Goal: Information Seeking & Learning: Learn about a topic

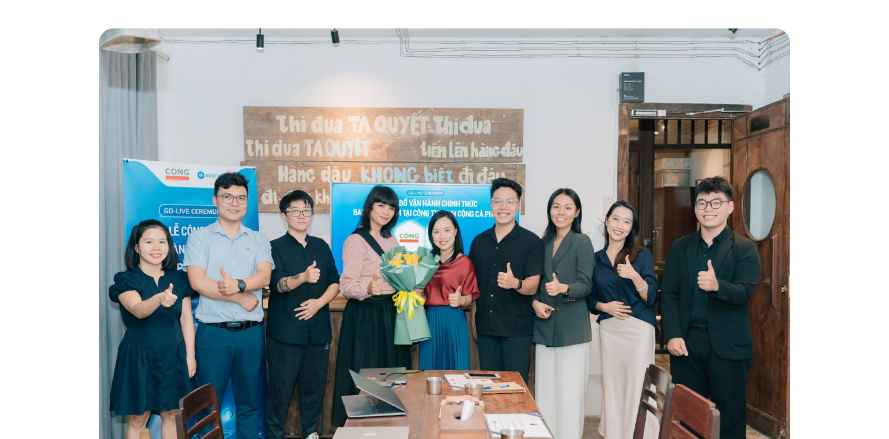
scroll to position [288, 0]
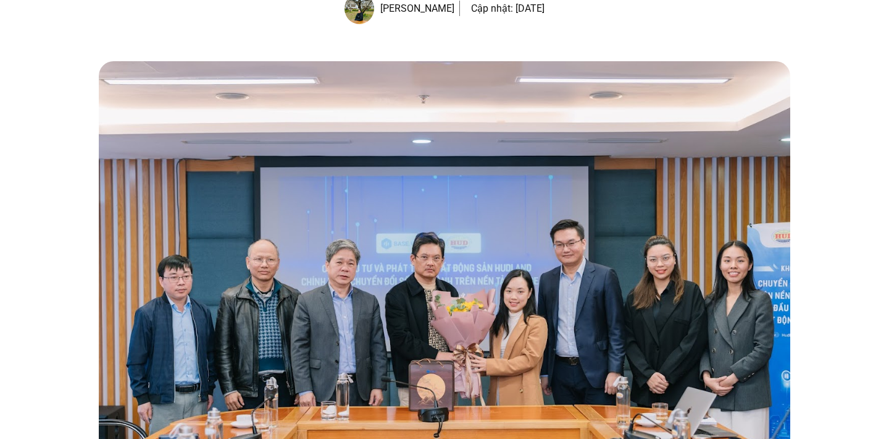
scroll to position [232, 0]
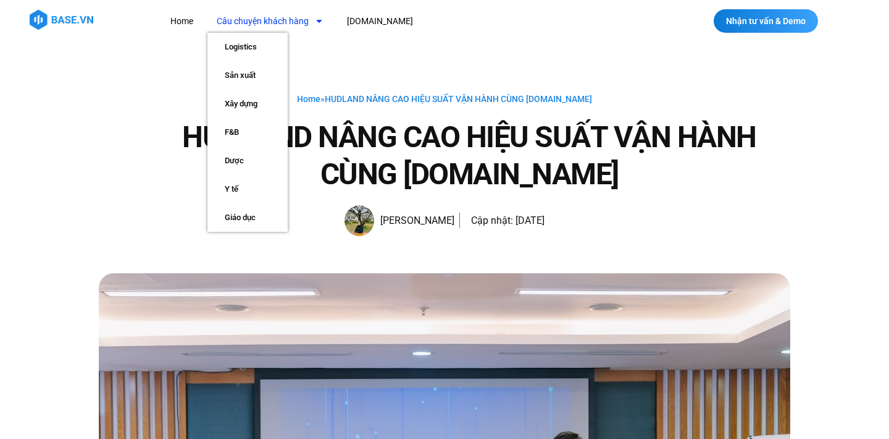
click at [315, 20] on span "Menu" at bounding box center [316, 20] width 15 height 21
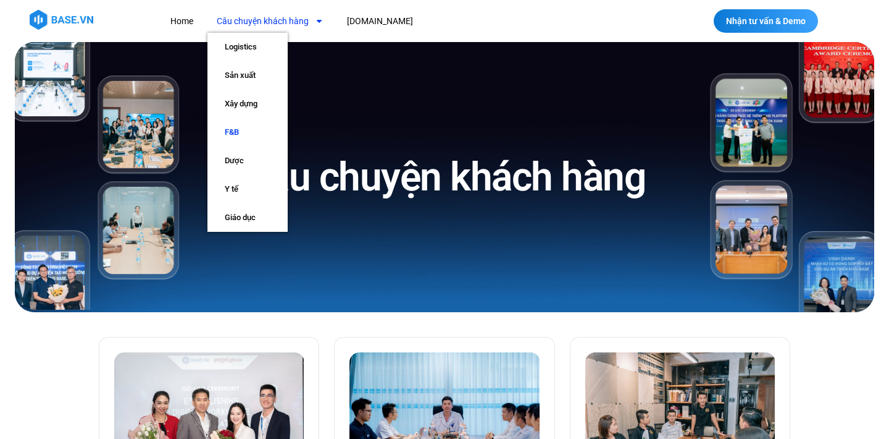
click at [248, 130] on link "F&B" at bounding box center [248, 132] width 80 height 28
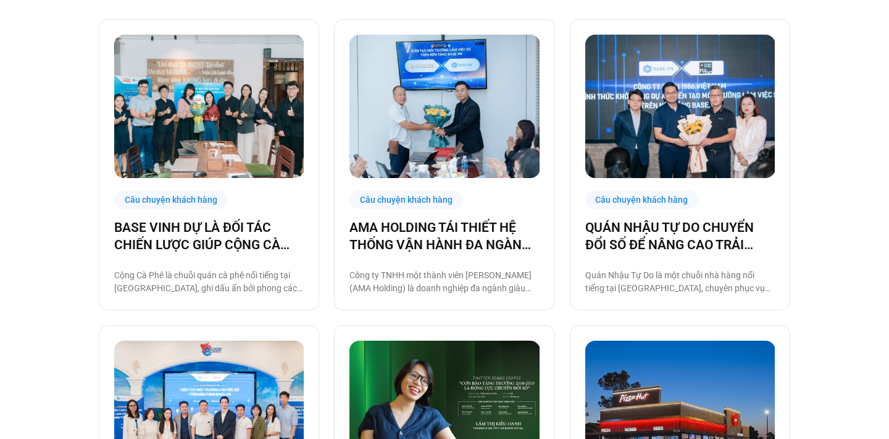
scroll to position [321, 0]
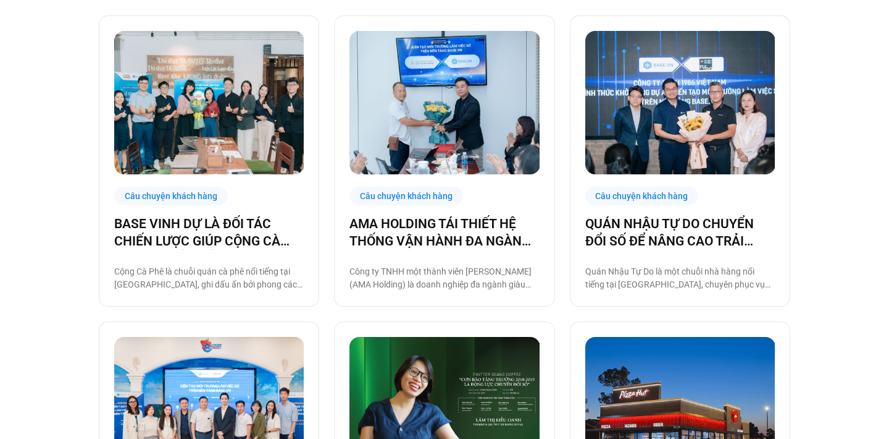
click at [213, 361] on img at bounding box center [209, 408] width 190 height 143
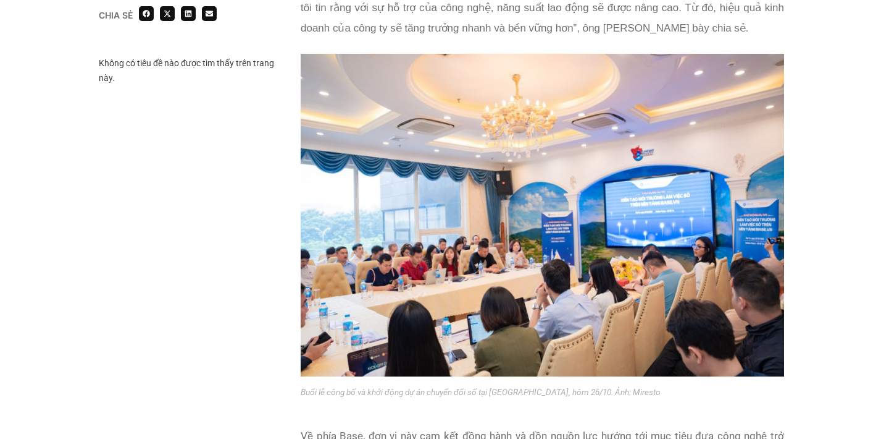
scroll to position [1724, 0]
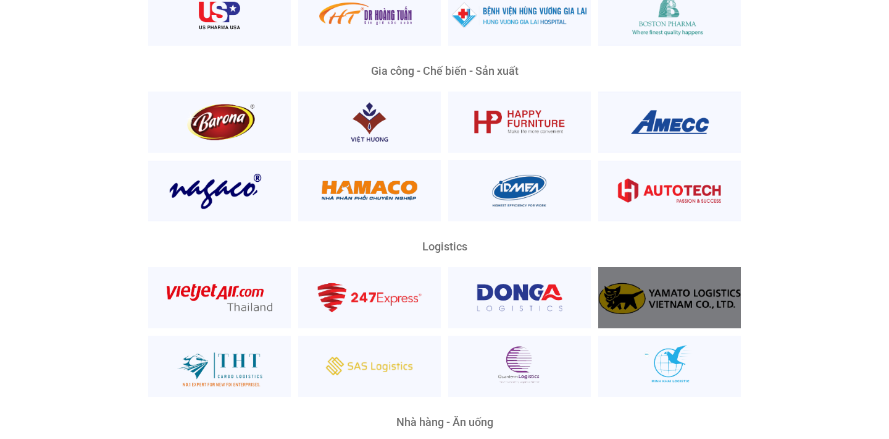
scroll to position [2703, 0]
